Goal: Information Seeking & Learning: Check status

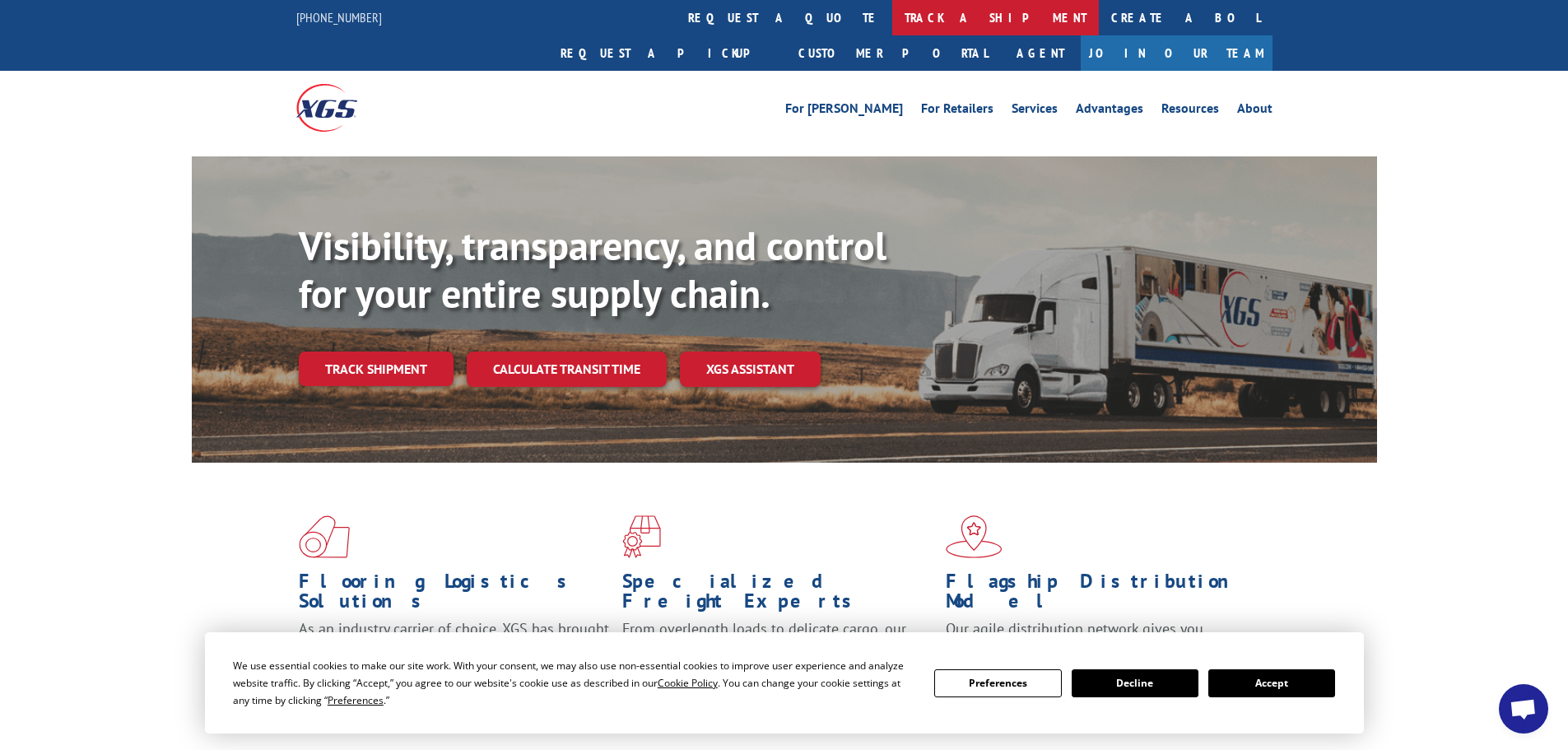
click at [892, 11] on link "track a shipment" at bounding box center [995, 18] width 206 height 36
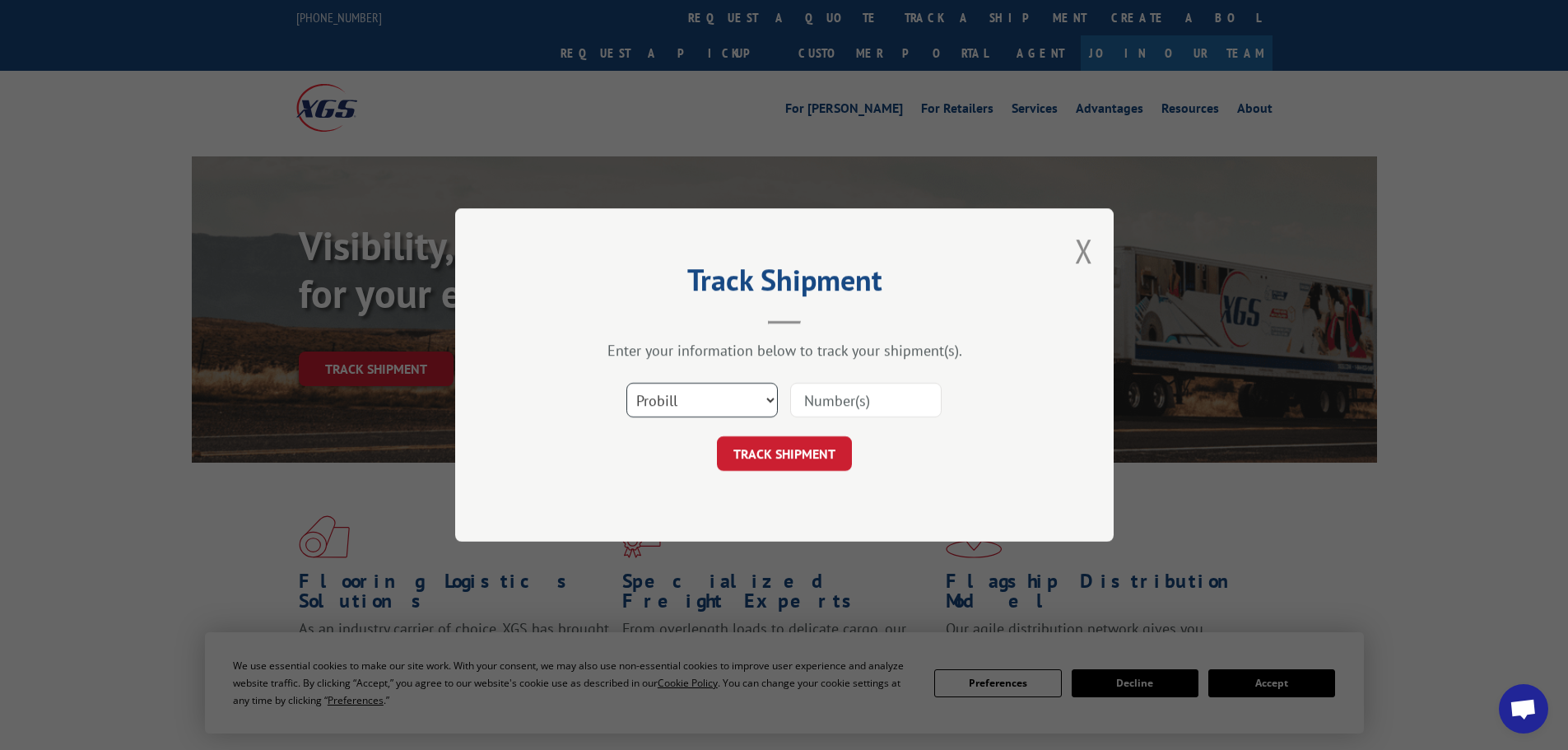
click at [694, 398] on select "Select category... Probill BOL PO" at bounding box center [702, 400] width 151 height 35
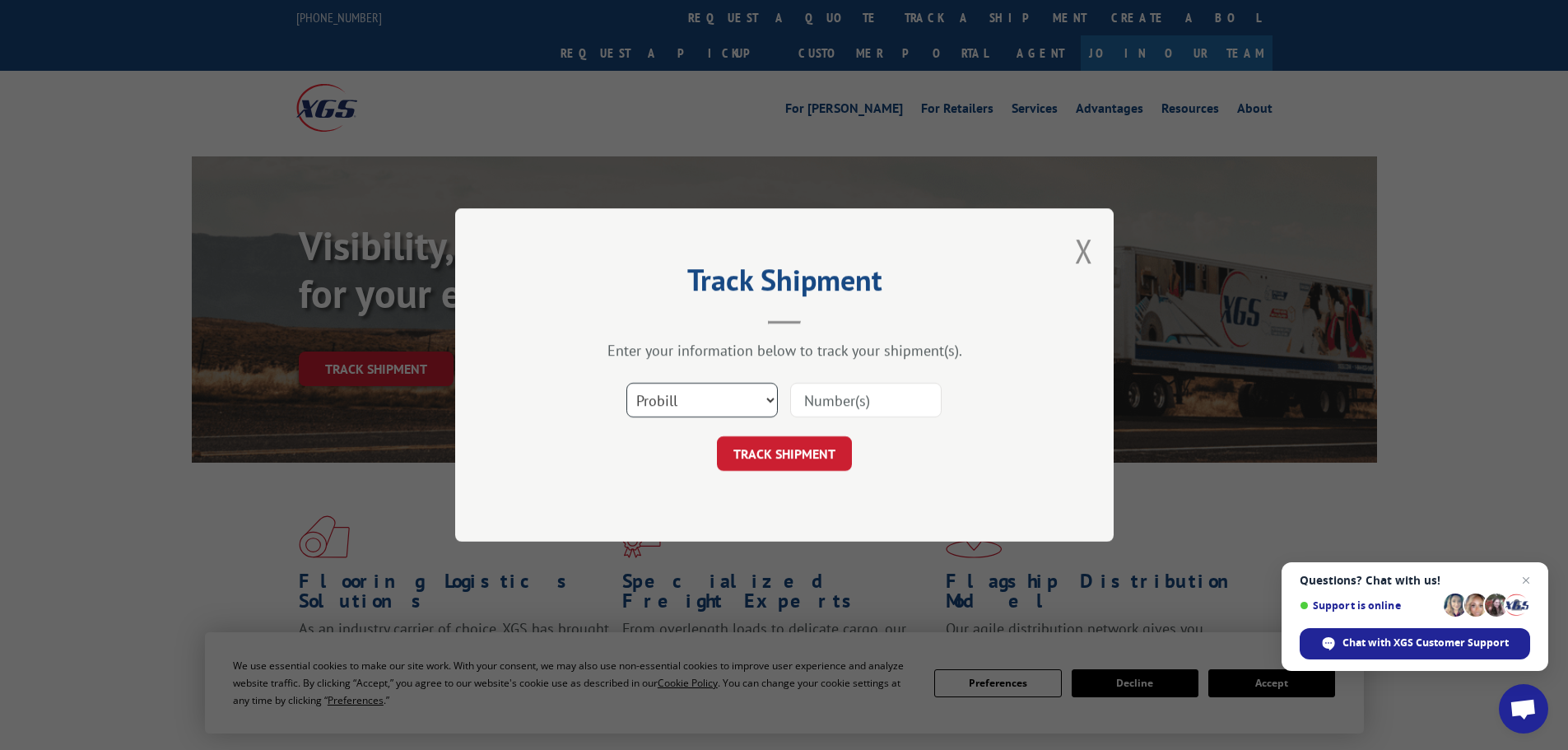
select select "bol"
click at [627, 383] on select "Select category... Probill BOL PO" at bounding box center [702, 400] width 151 height 35
click at [824, 388] on input at bounding box center [866, 400] width 151 height 35
paste input "5478967"
type input "5478967"
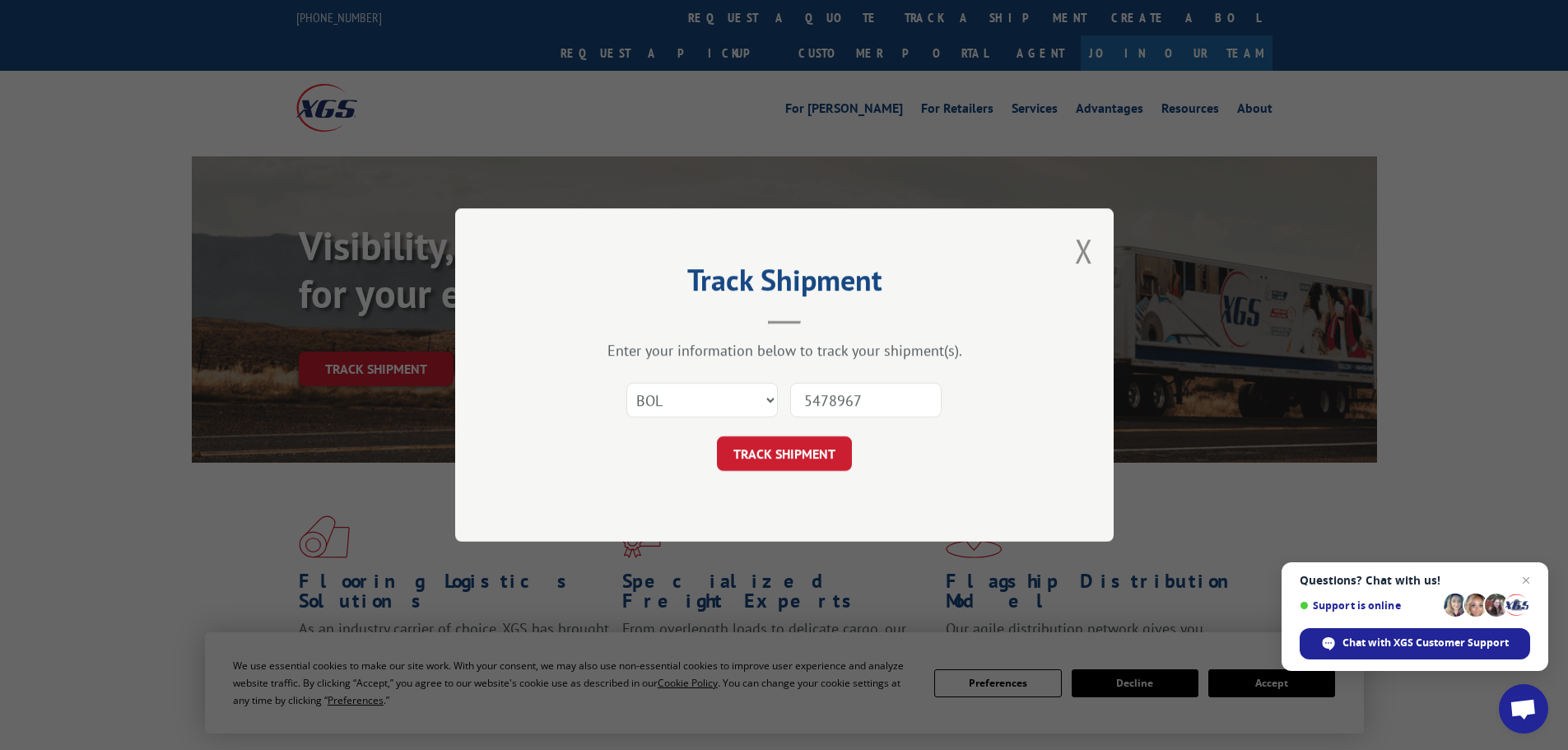
drag, startPoint x: 783, startPoint y: 454, endPoint x: 721, endPoint y: 461, distance: 62.4
click at [781, 453] on button "TRACK SHIPMENT" at bounding box center [784, 454] width 135 height 35
